Goal: Information Seeking & Learning: Learn about a topic

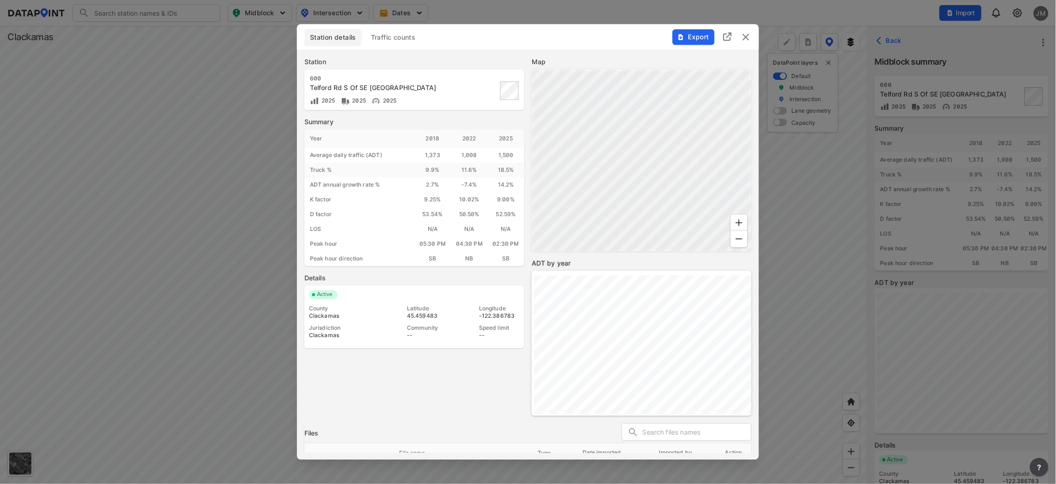
scroll to position [87, 0]
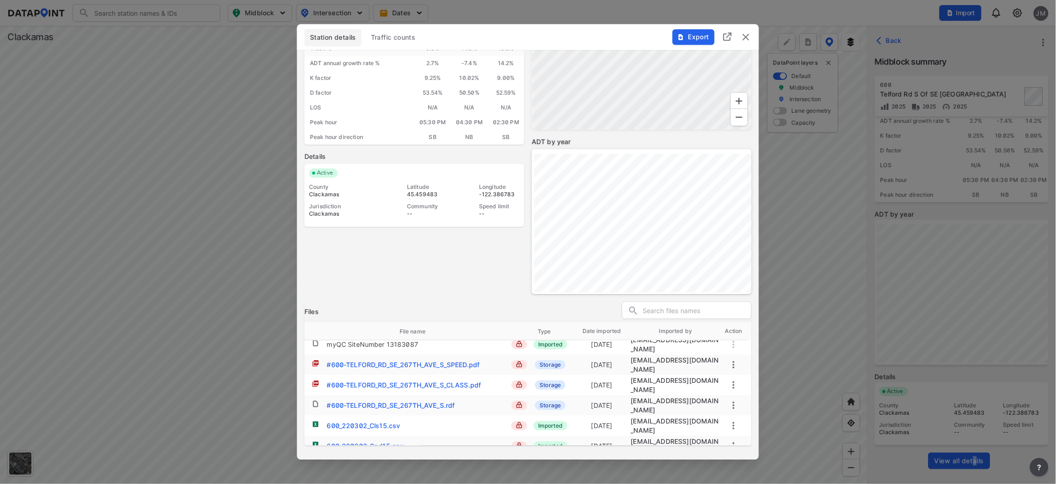
click at [746, 31] on img "delete" at bounding box center [745, 36] width 11 height 11
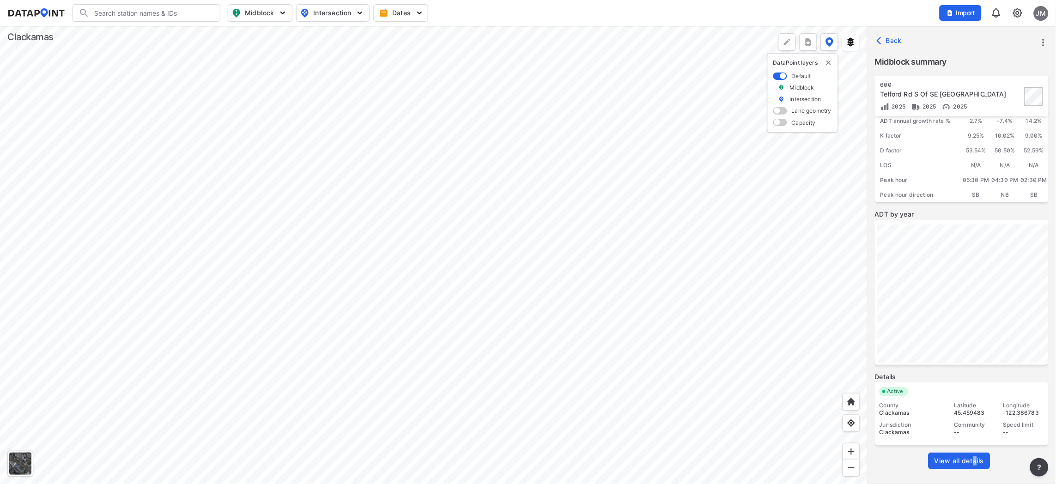
click at [553, 299] on div at bounding box center [433, 255] width 867 height 458
click at [550, 318] on div at bounding box center [433, 255] width 867 height 458
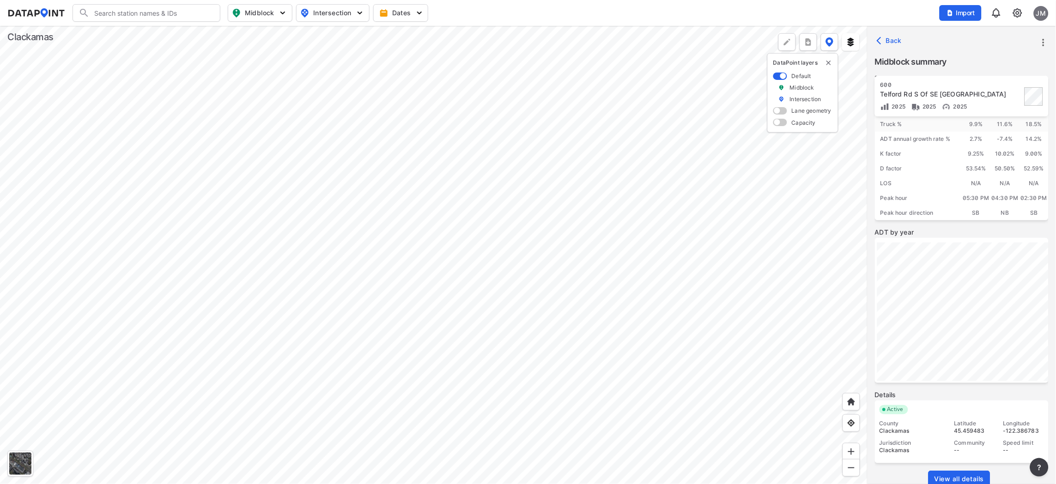
scroll to position [68, 0]
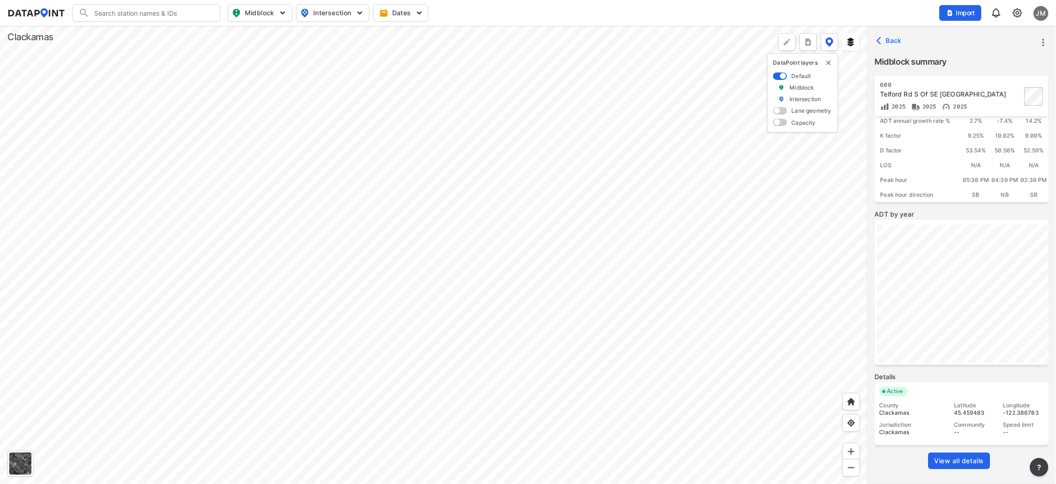
click at [960, 459] on span "View all details" at bounding box center [959, 460] width 50 height 9
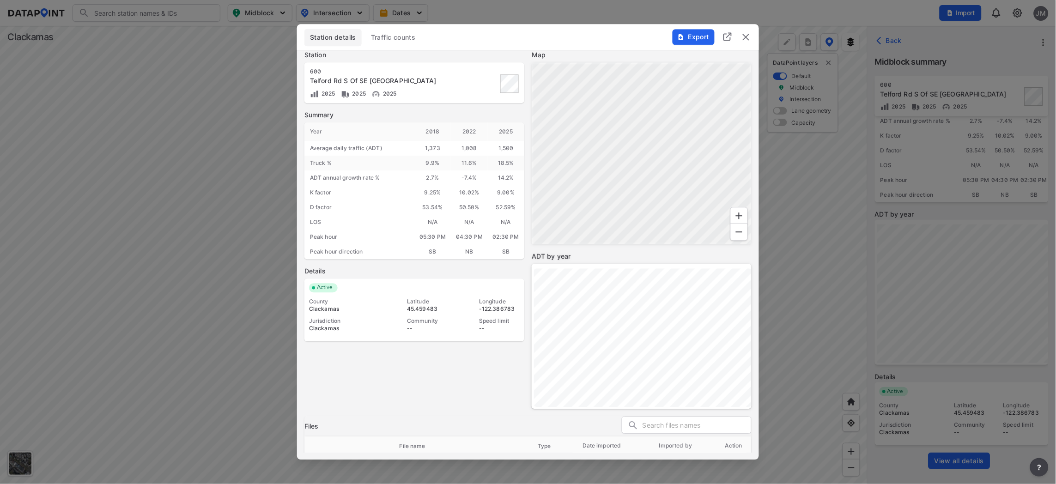
scroll to position [0, 0]
click at [391, 37] on span "Traffic counts" at bounding box center [393, 37] width 45 height 9
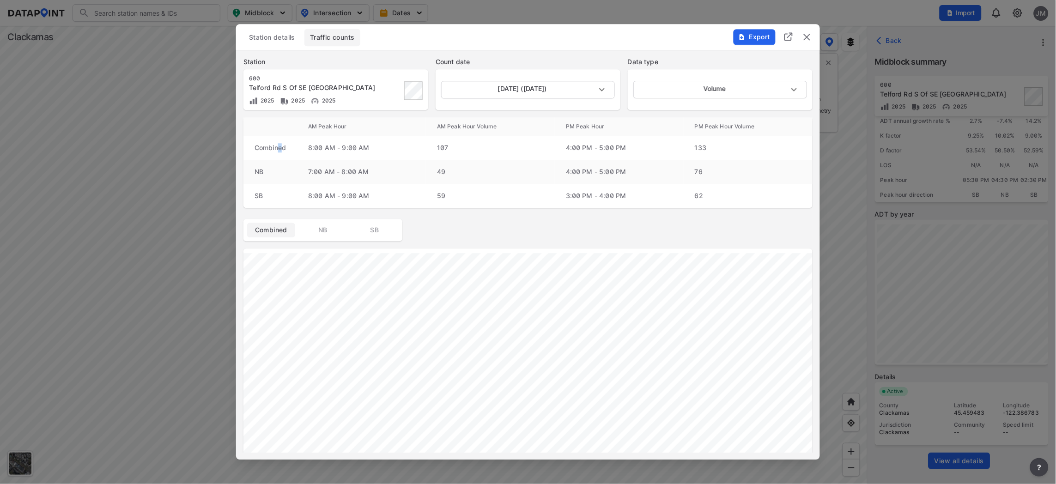
click at [280, 149] on td "Combined" at bounding box center [270, 148] width 54 height 24
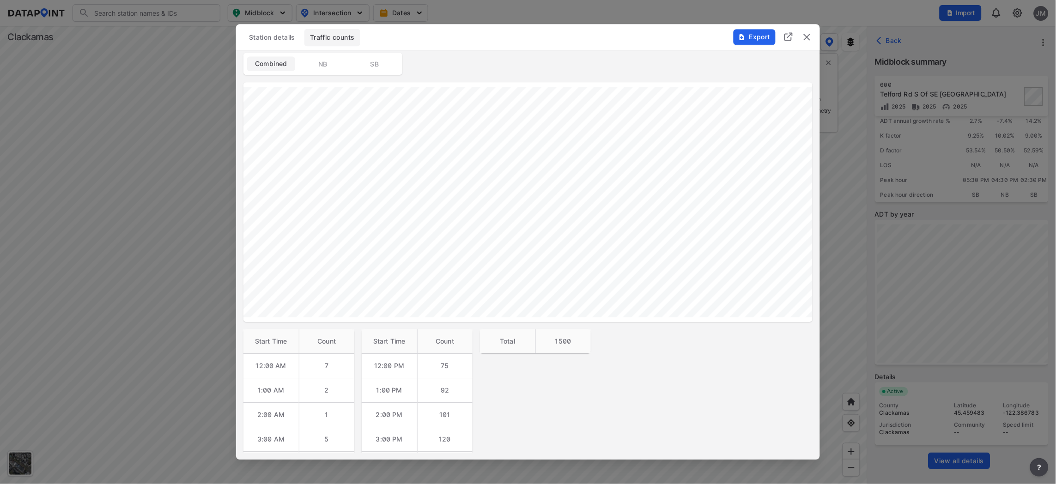
scroll to position [207, 0]
click at [809, 36] on img "delete" at bounding box center [806, 36] width 11 height 11
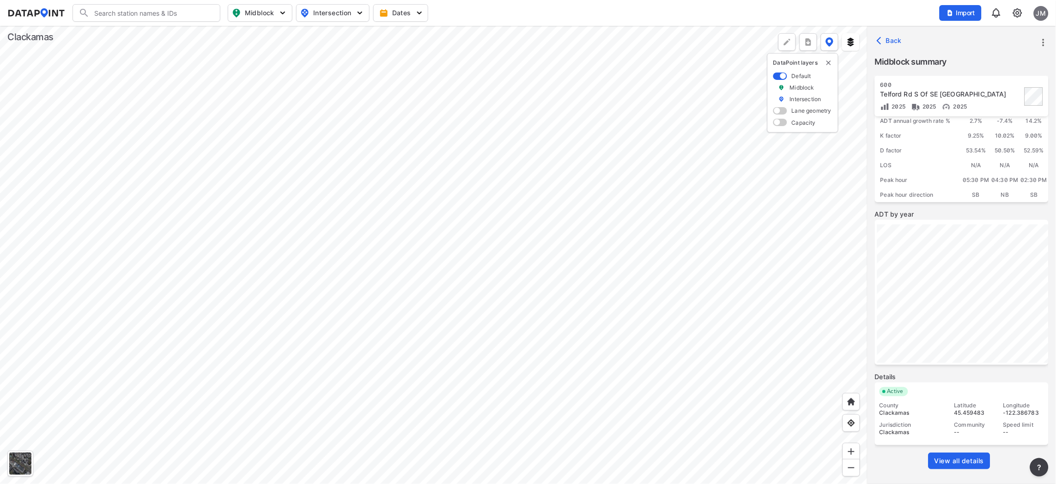
click at [644, 332] on div at bounding box center [433, 255] width 867 height 458
click at [566, 300] on div at bounding box center [433, 255] width 867 height 458
click at [572, 309] on div at bounding box center [433, 255] width 867 height 458
click at [612, 301] on div at bounding box center [433, 255] width 867 height 458
click at [510, 258] on div at bounding box center [433, 255] width 867 height 458
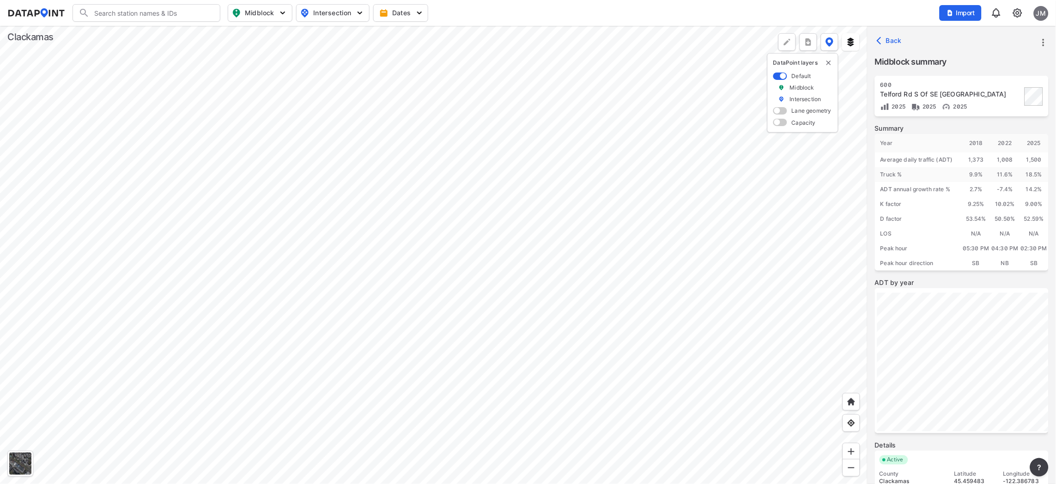
scroll to position [68, 0]
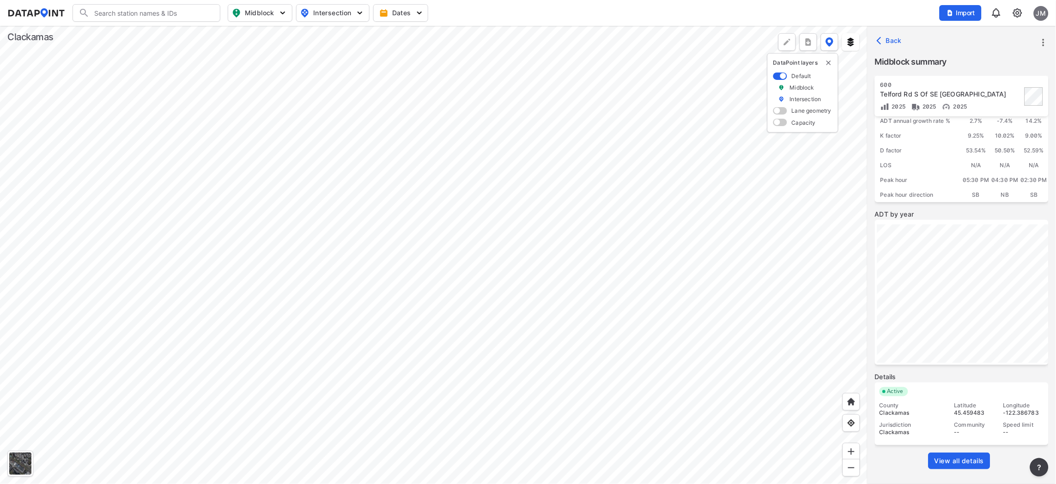
click at [289, 234] on div at bounding box center [433, 255] width 867 height 458
click at [309, 238] on div at bounding box center [433, 255] width 867 height 458
click at [328, 340] on div at bounding box center [433, 255] width 867 height 458
click at [588, 347] on div at bounding box center [433, 255] width 867 height 458
click at [357, 335] on div at bounding box center [433, 255] width 867 height 458
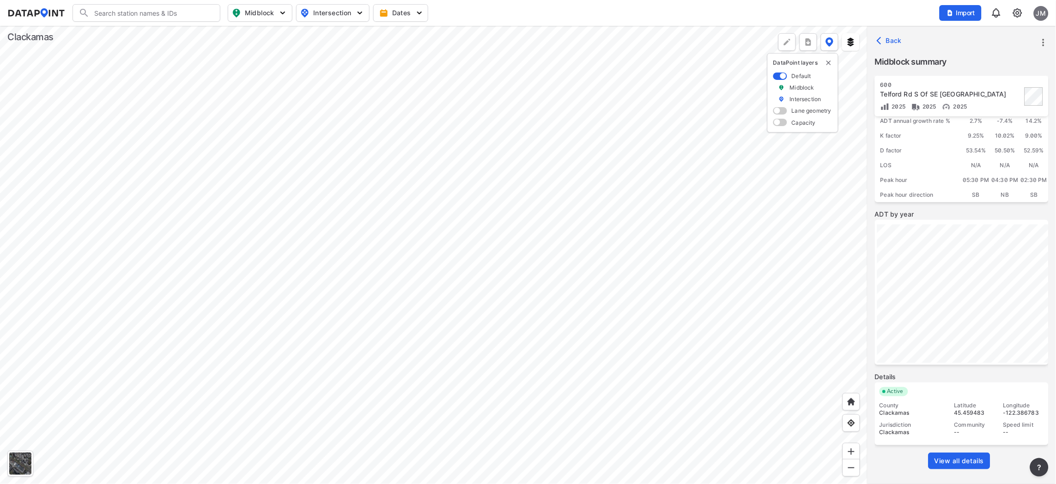
click at [460, 366] on div at bounding box center [433, 255] width 867 height 458
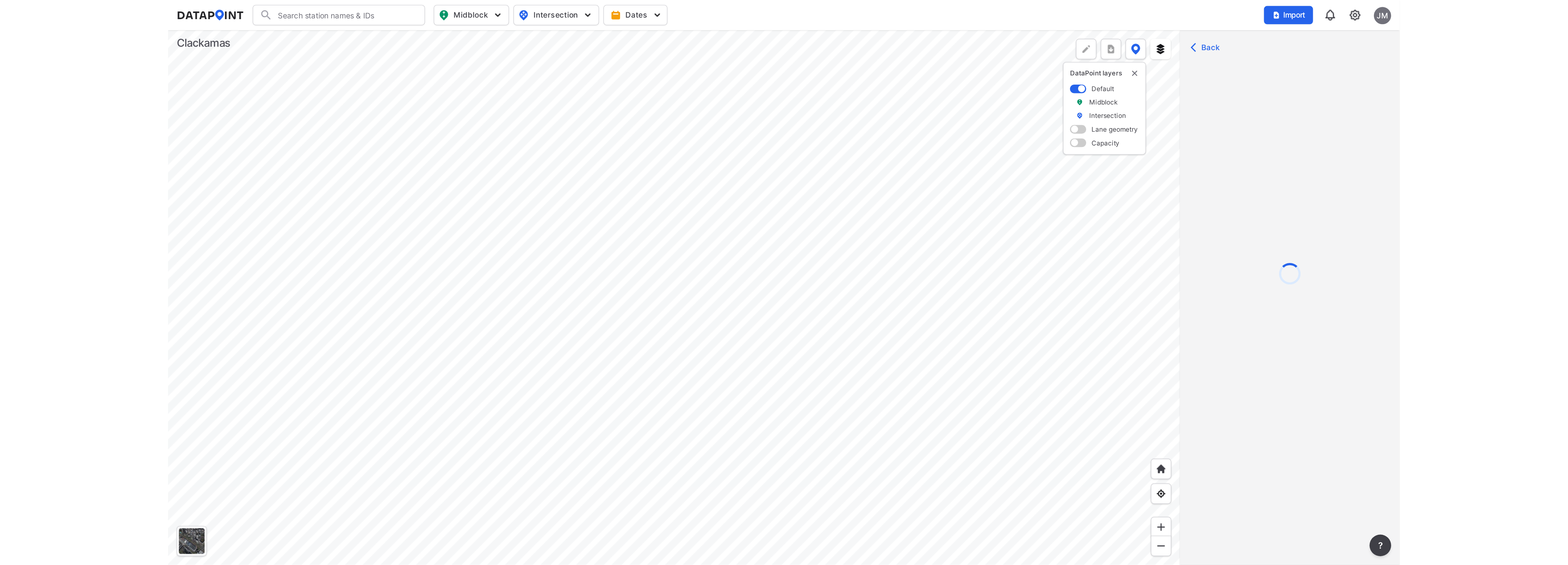
scroll to position [0, 0]
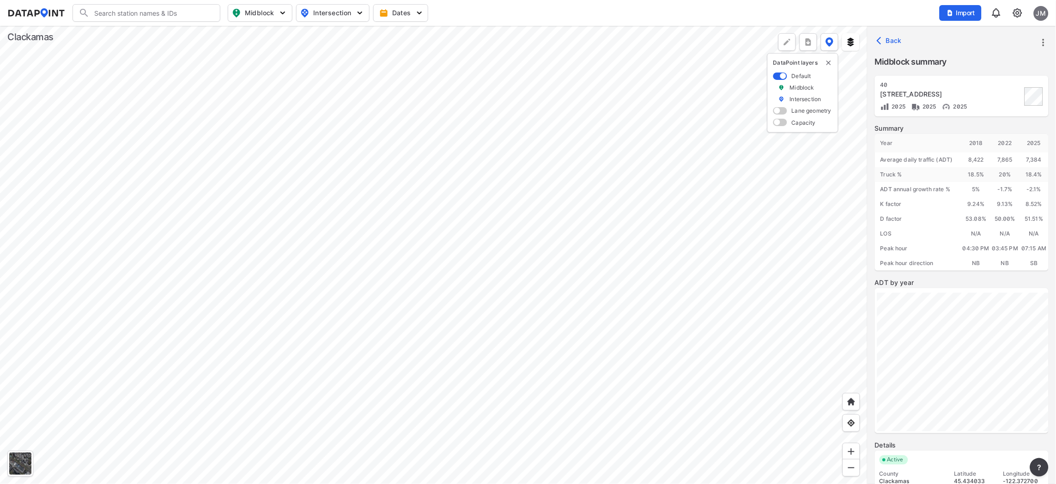
click at [599, 161] on div at bounding box center [433, 255] width 867 height 458
click at [599, 320] on div at bounding box center [433, 255] width 867 height 458
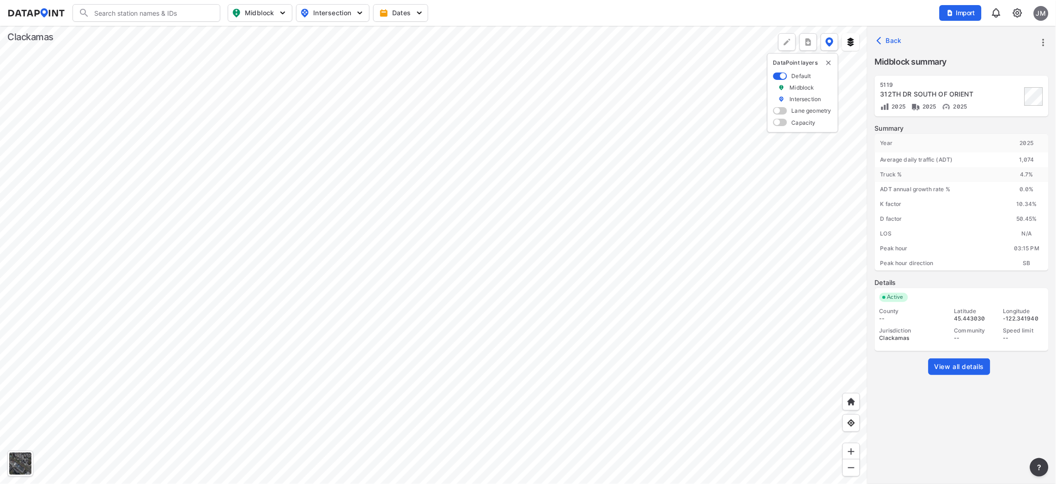
click at [435, 389] on div at bounding box center [433, 255] width 867 height 458
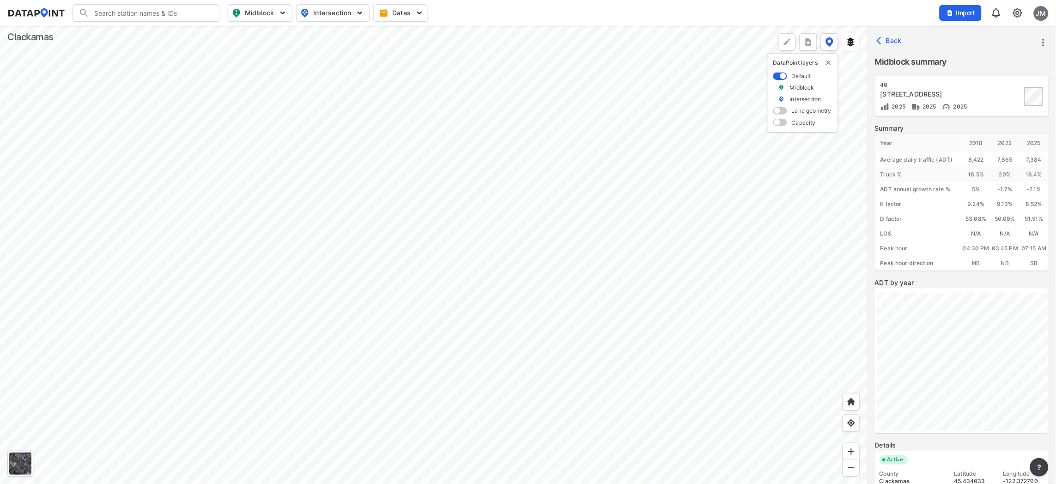
click at [446, 341] on div at bounding box center [433, 255] width 867 height 458
click at [325, 337] on div at bounding box center [433, 255] width 867 height 458
click at [327, 281] on div at bounding box center [433, 255] width 867 height 458
click at [217, 342] on div at bounding box center [433, 255] width 867 height 458
click at [371, 341] on div at bounding box center [433, 255] width 867 height 458
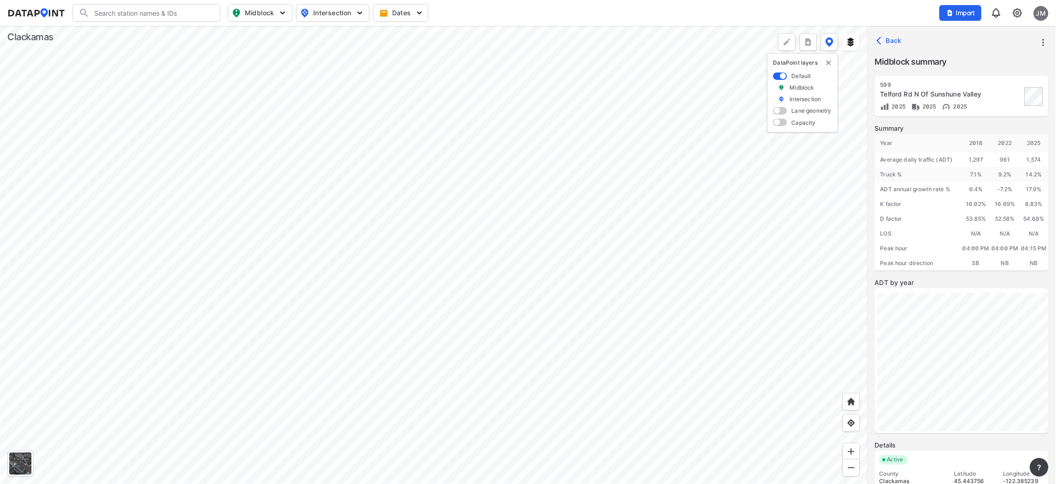
click at [339, 202] on div at bounding box center [433, 255] width 867 height 458
click at [400, 221] on div at bounding box center [433, 255] width 867 height 458
click at [671, 233] on div at bounding box center [433, 255] width 867 height 458
click at [545, 234] on div at bounding box center [433, 255] width 867 height 458
click at [612, 307] on div at bounding box center [433, 255] width 867 height 458
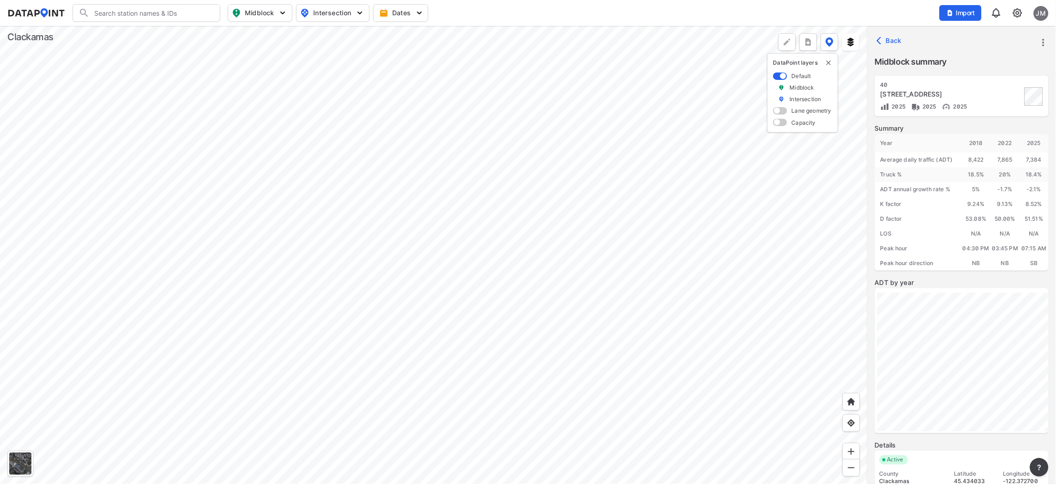
click at [387, 190] on div at bounding box center [433, 255] width 867 height 458
click at [386, 147] on div at bounding box center [433, 255] width 867 height 458
click at [394, 130] on div at bounding box center [433, 255] width 867 height 458
click at [514, 303] on div at bounding box center [433, 255] width 867 height 458
click at [129, 246] on div at bounding box center [433, 255] width 867 height 458
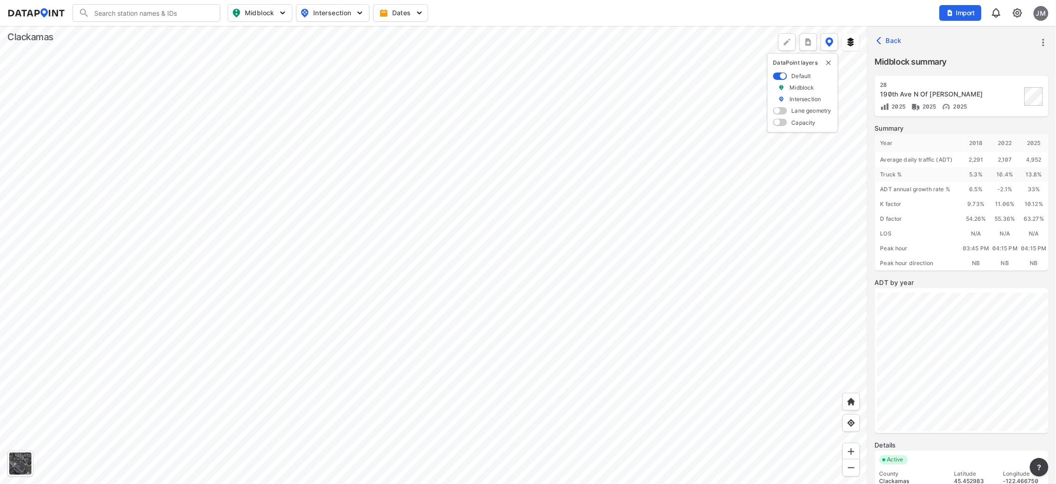
click at [800, 327] on div at bounding box center [433, 255] width 867 height 458
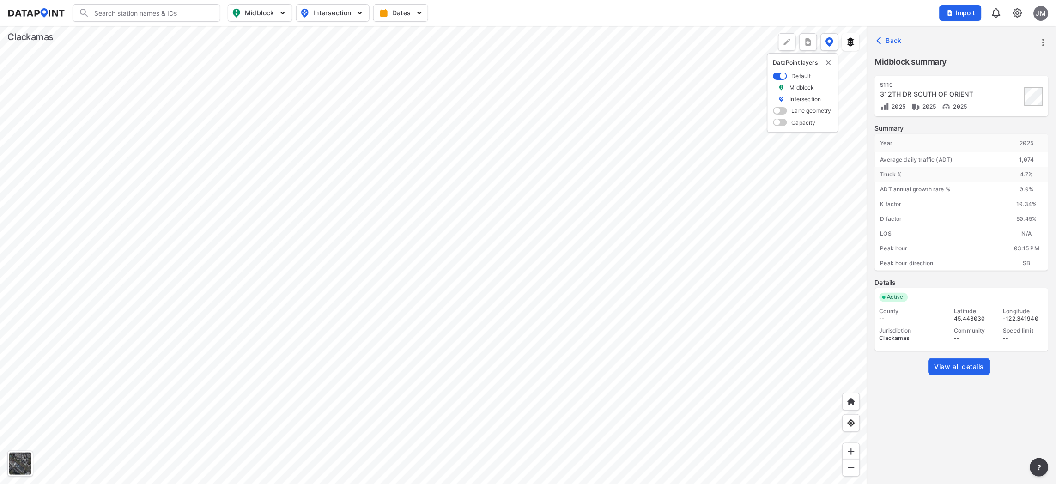
click at [857, 370] on div at bounding box center [433, 255] width 867 height 458
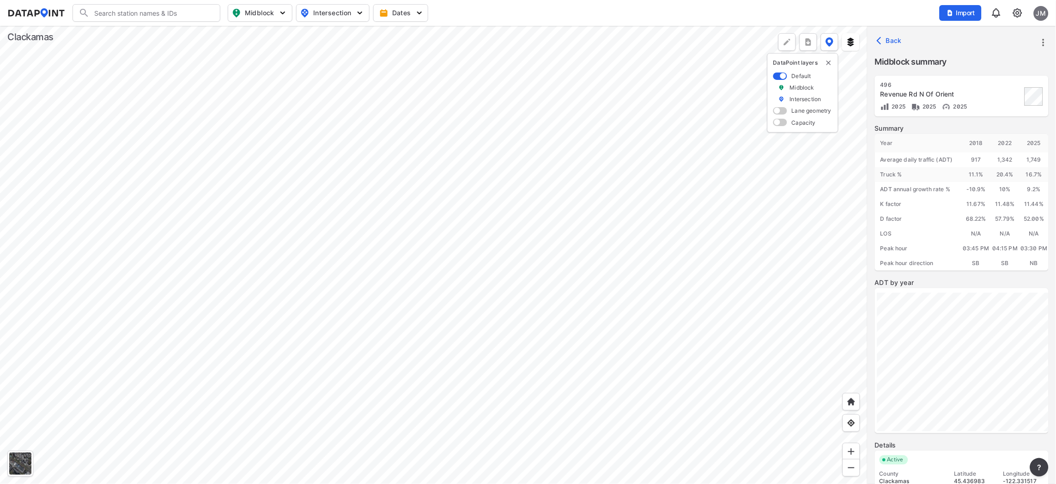
click at [568, 321] on div at bounding box center [433, 255] width 867 height 458
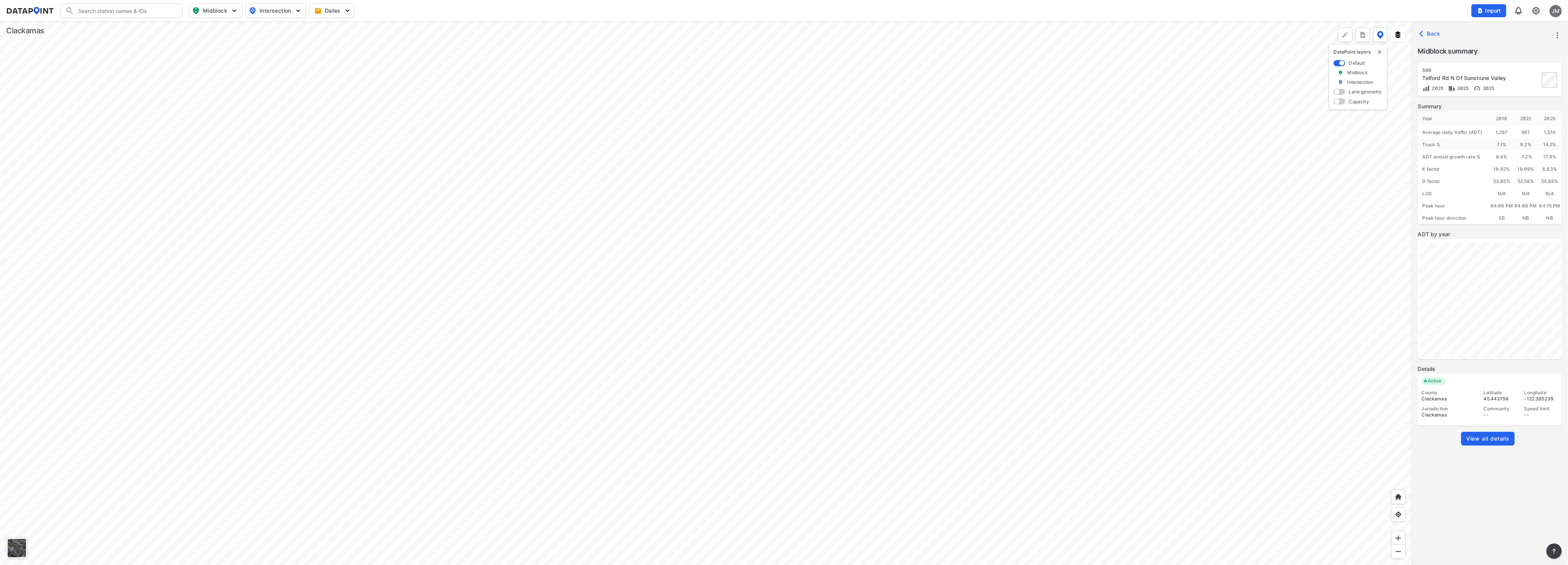
click at [874, 401] on span "View all details" at bounding box center [1488, 438] width 44 height 7
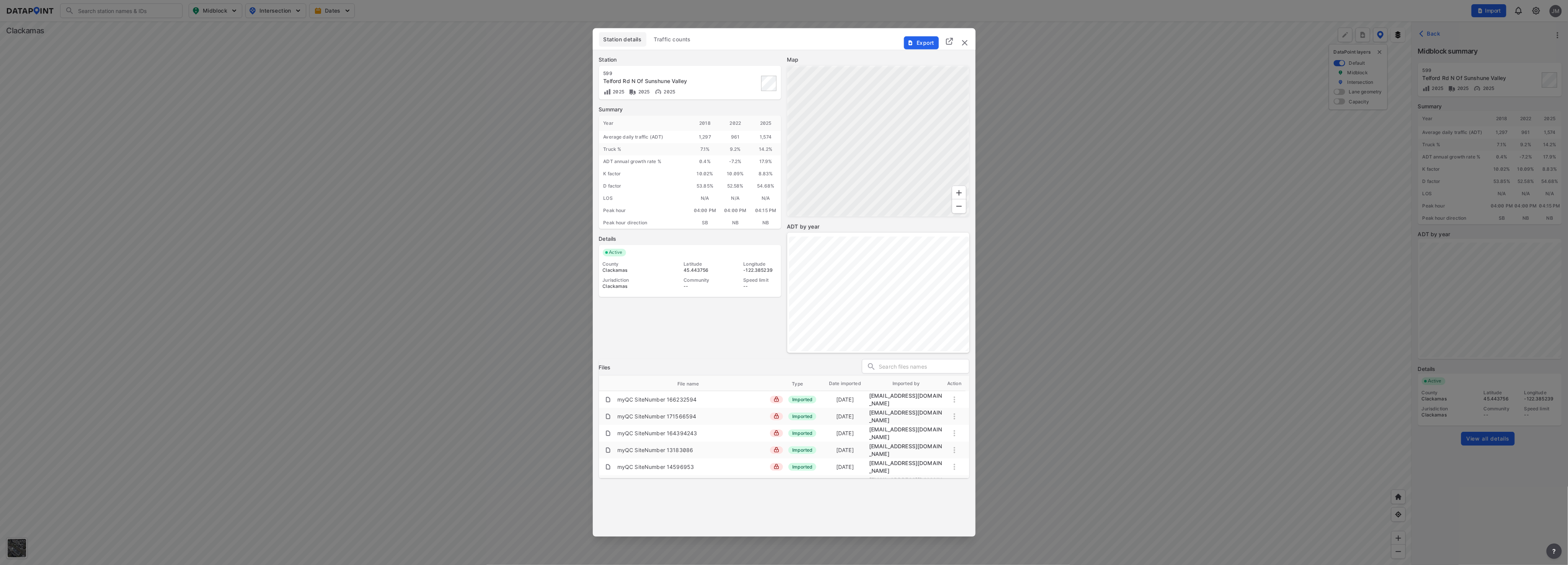
click at [874, 38] on div "Export" at bounding box center [936, 35] width 78 height 13
click at [874, 41] on img "delete" at bounding box center [965, 42] width 9 height 9
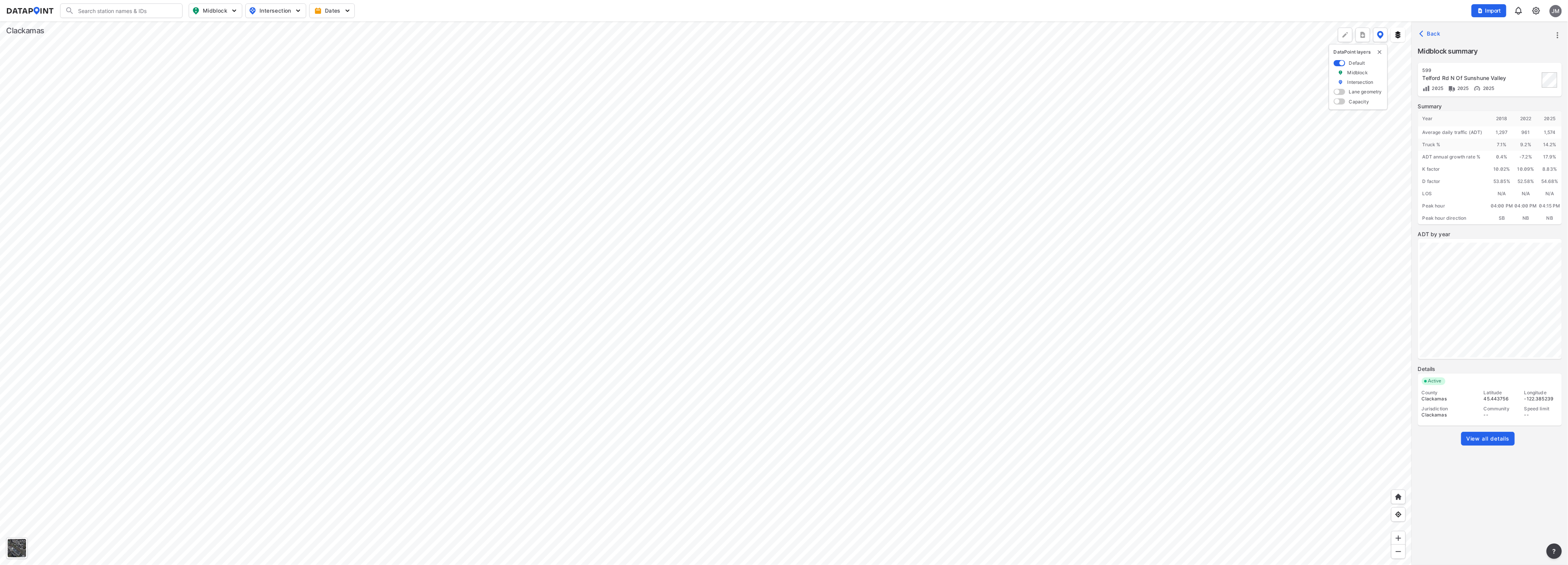
click at [874, 401] on div at bounding box center [706, 293] width 1412 height 543
